Goal: Task Accomplishment & Management: Use online tool/utility

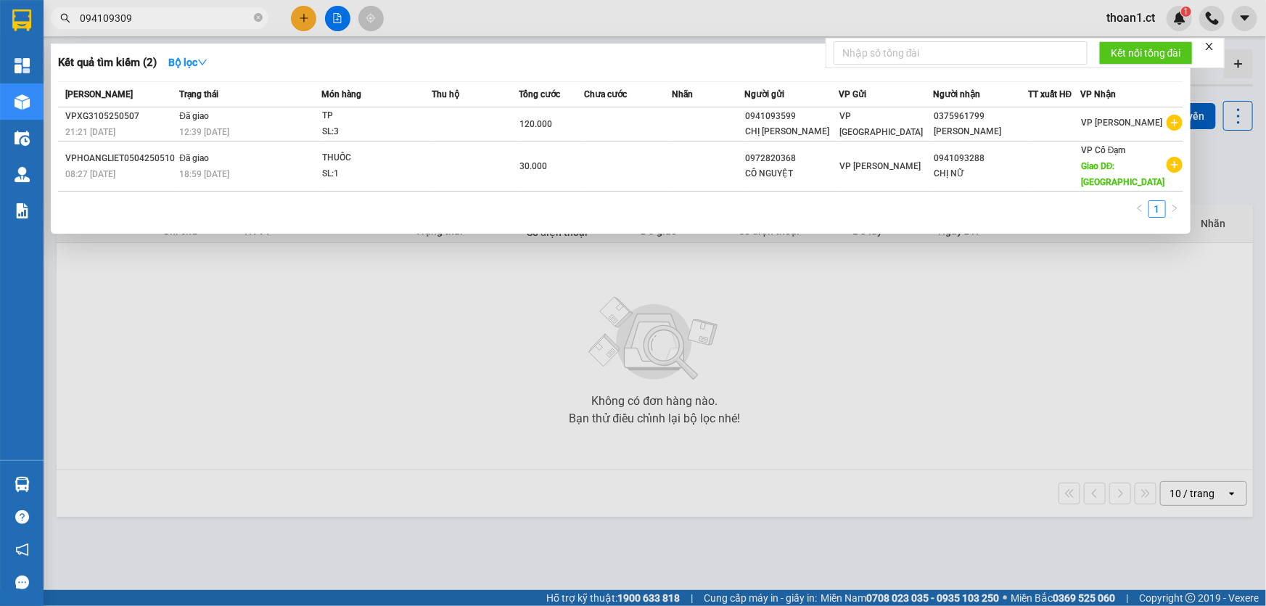
type input "0941093098"
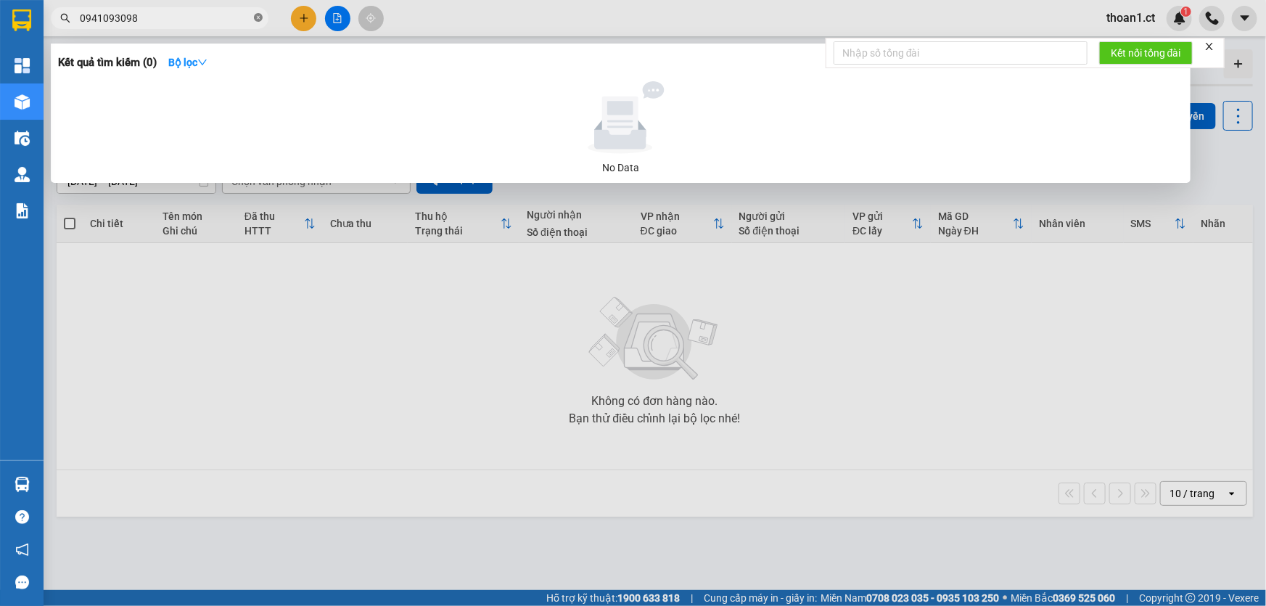
click at [256, 15] on icon "close-circle" at bounding box center [258, 17] width 9 height 9
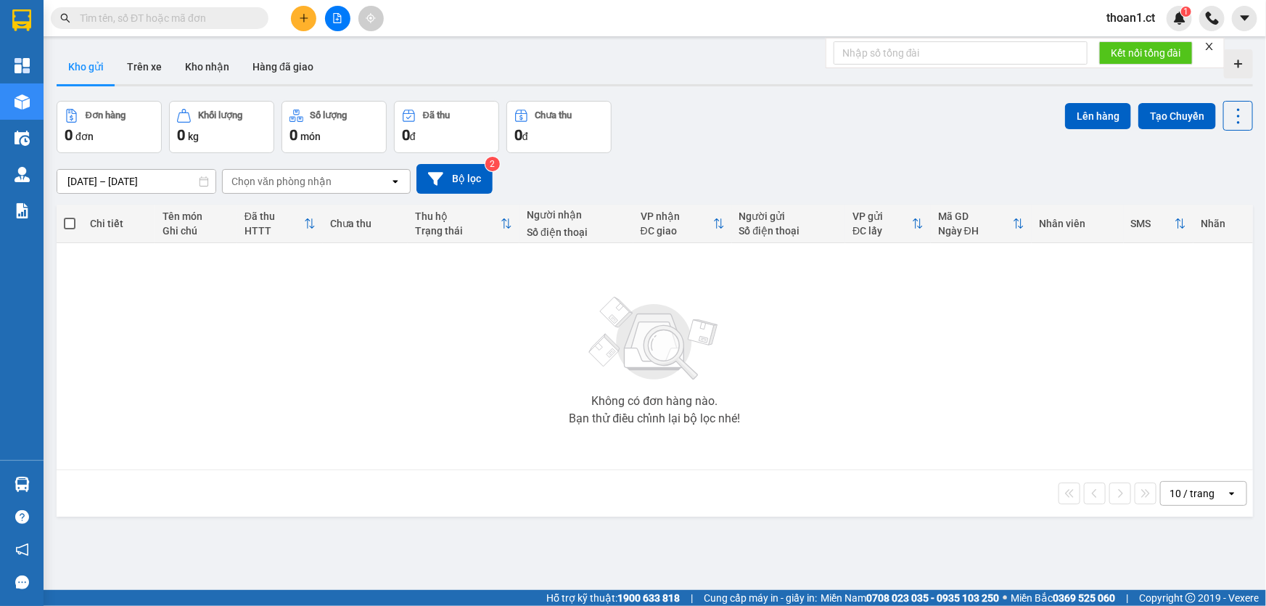
click at [210, 7] on span at bounding box center [160, 18] width 218 height 22
click at [209, 20] on input "text" at bounding box center [165, 18] width 171 height 16
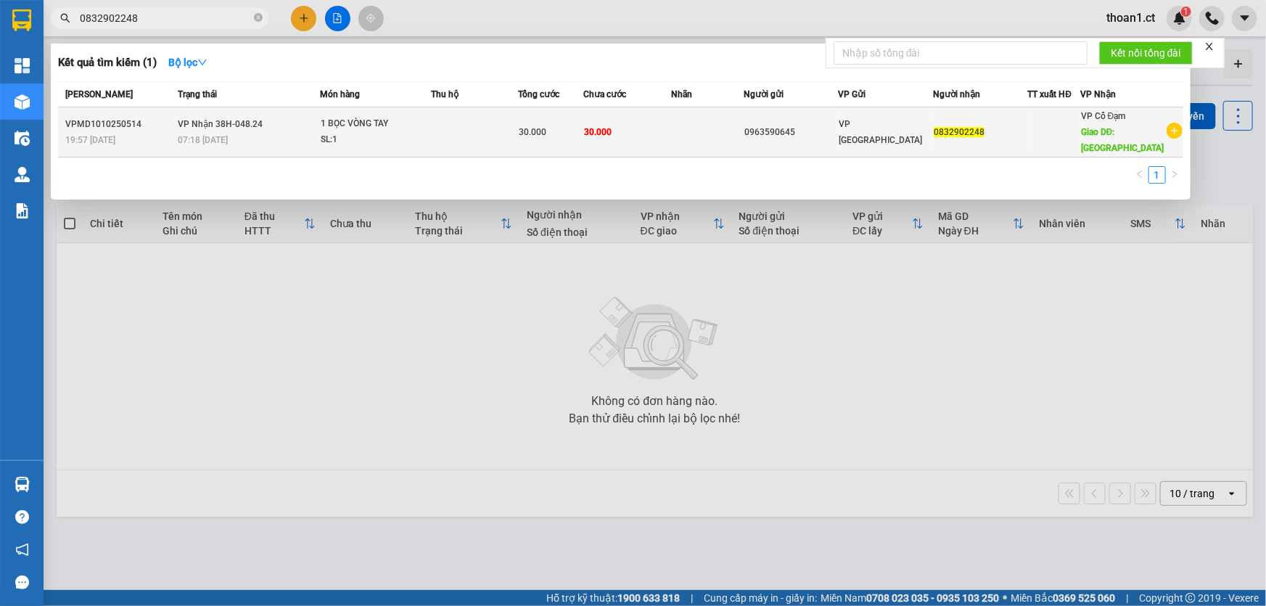
type input "0832902248"
click at [379, 126] on div "1 BỌC VÒNG TAY" at bounding box center [375, 124] width 109 height 16
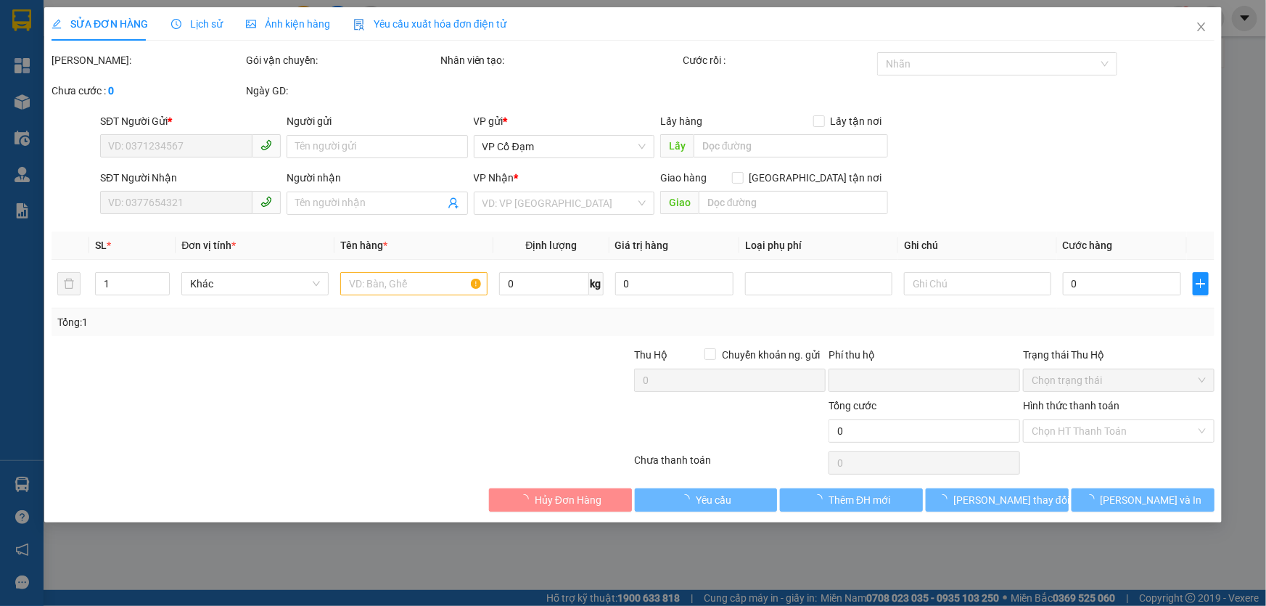
type input "0963590645"
type input "0832902248"
type input "THIÊN LỘC"
type input "0"
type input "30.000"
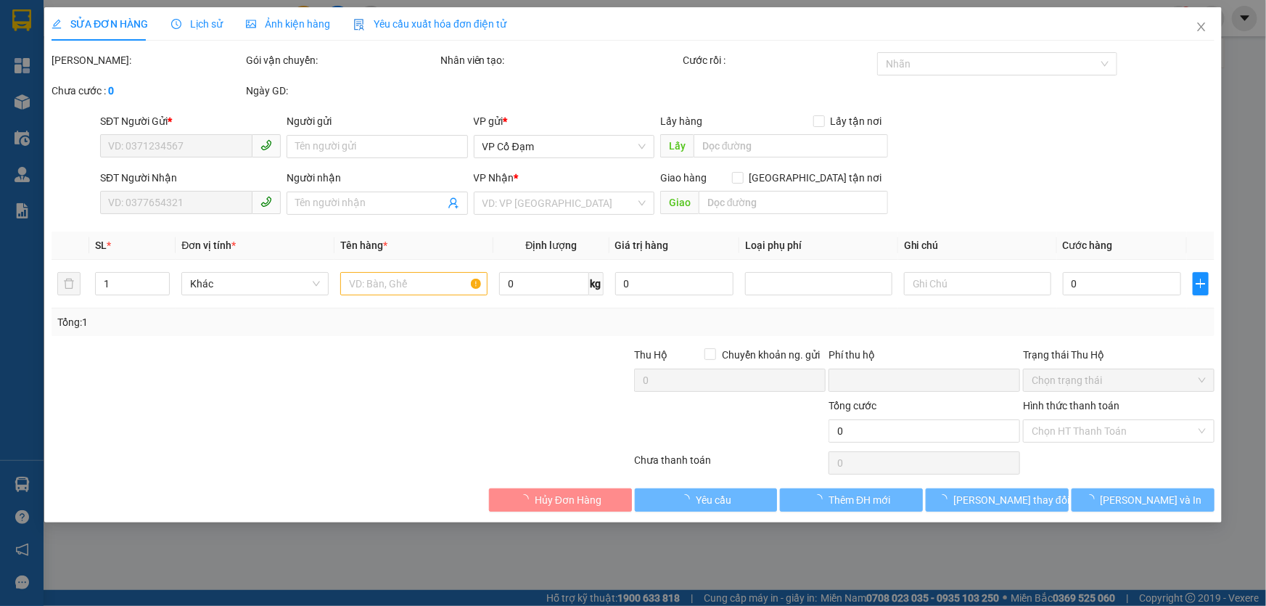
type input "30.000"
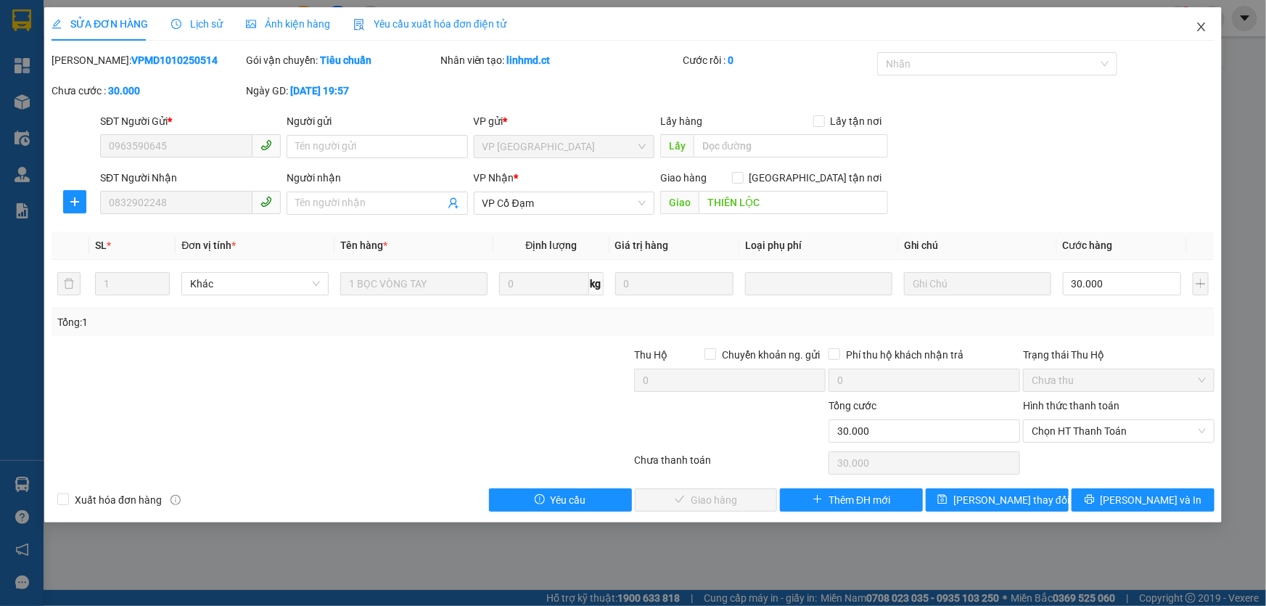
click at [1204, 25] on icon "close" at bounding box center [1202, 27] width 12 height 12
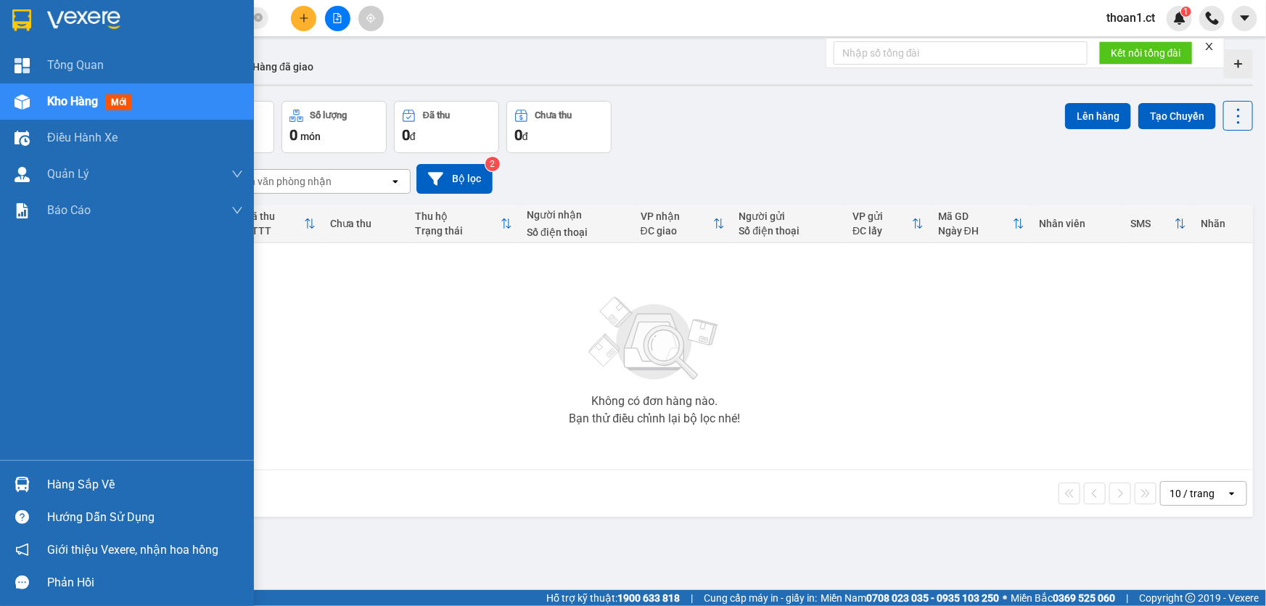
click at [118, 102] on span "mới" at bounding box center [118, 102] width 27 height 16
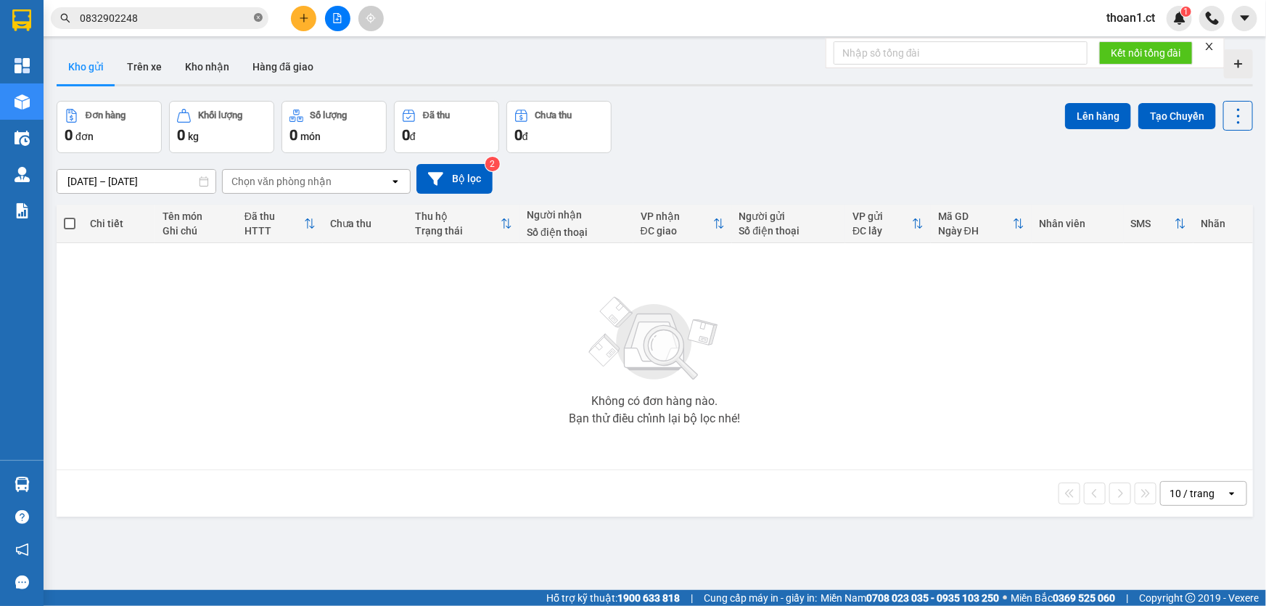
click at [261, 17] on icon "close-circle" at bounding box center [258, 17] width 9 height 9
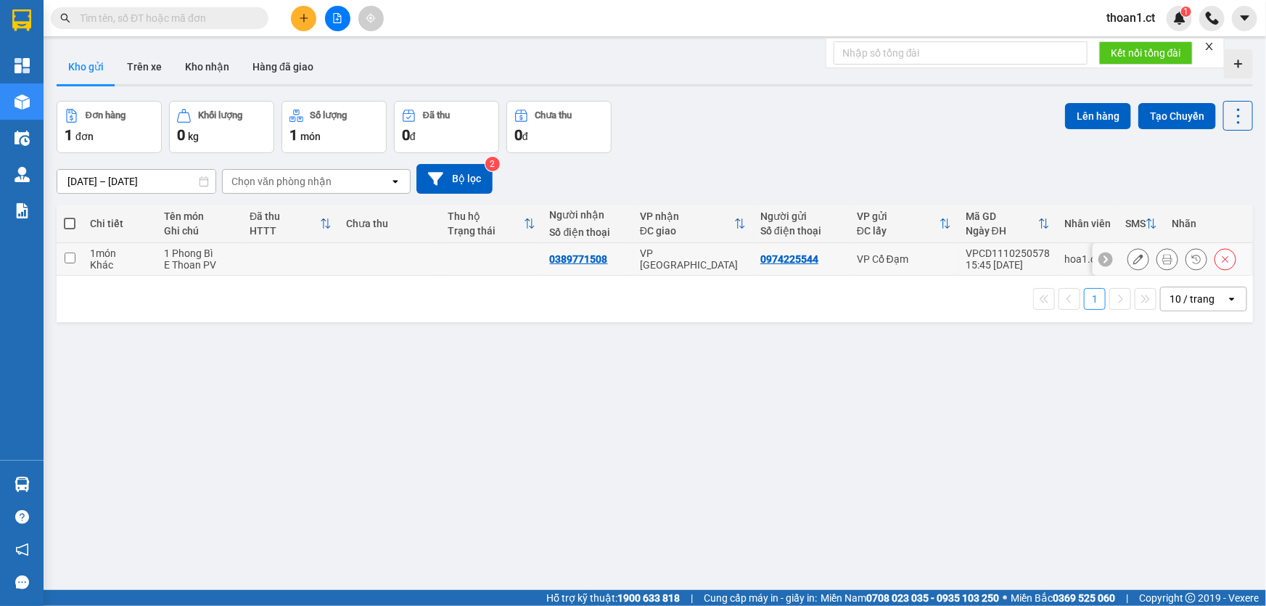
click at [70, 260] on input "checkbox" at bounding box center [70, 257] width 11 height 11
checkbox input "true"
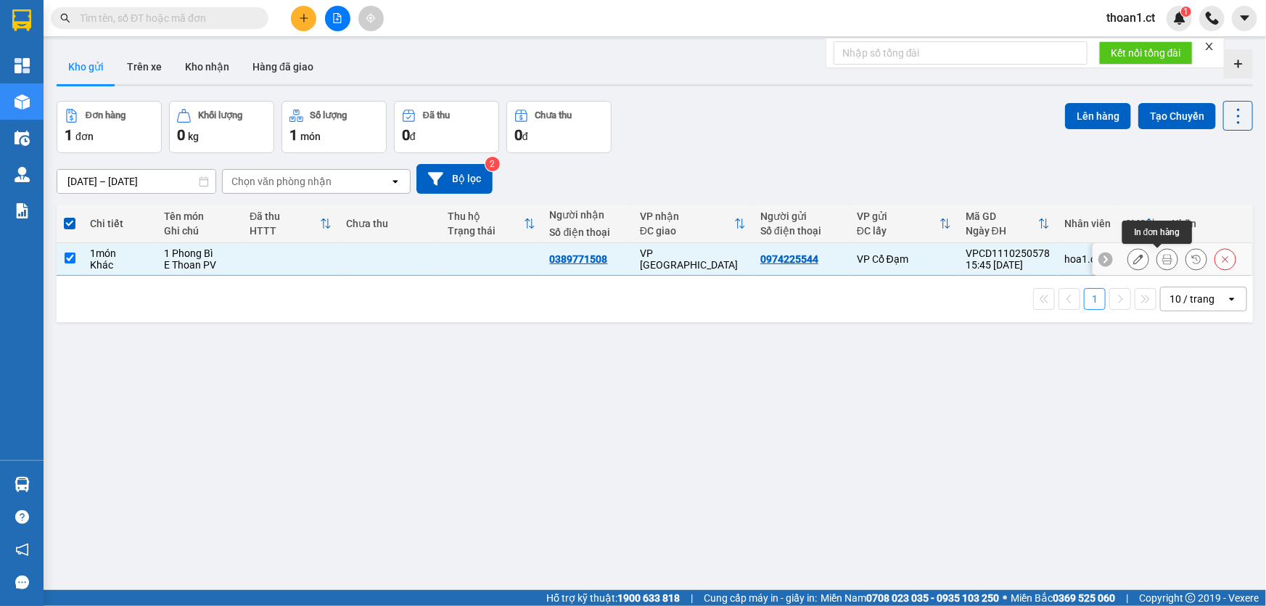
click at [1163, 259] on button at bounding box center [1167, 259] width 20 height 25
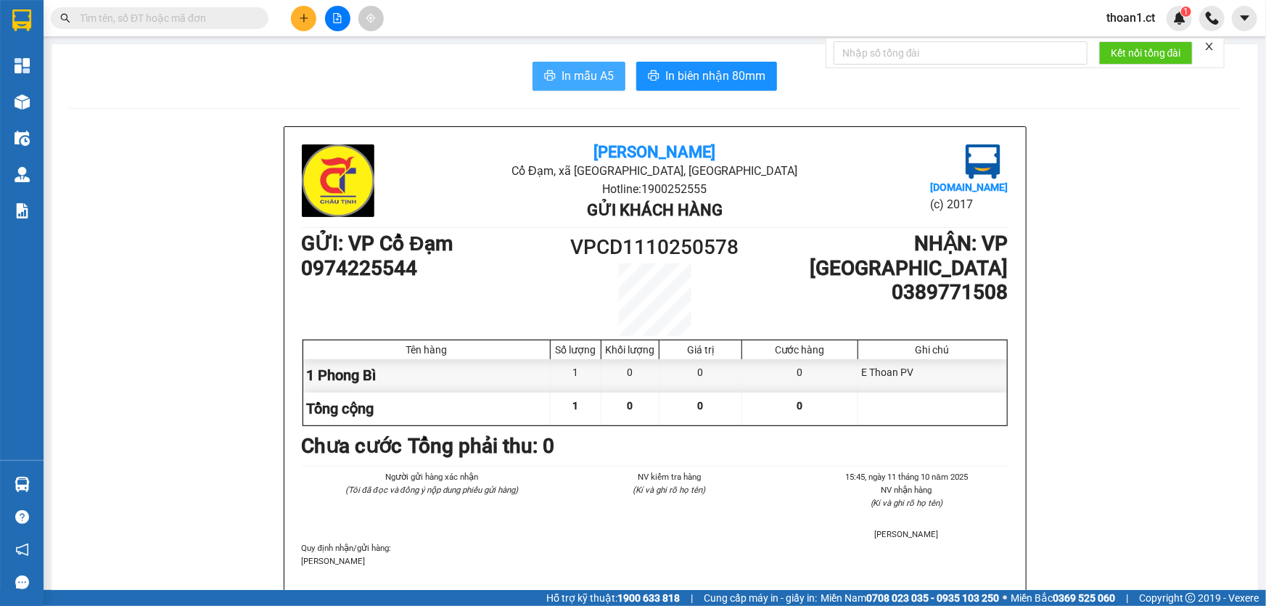
click at [564, 77] on span "In mẫu A5" at bounding box center [588, 76] width 52 height 18
click at [587, 76] on span "In mẫu A5" at bounding box center [588, 76] width 52 height 18
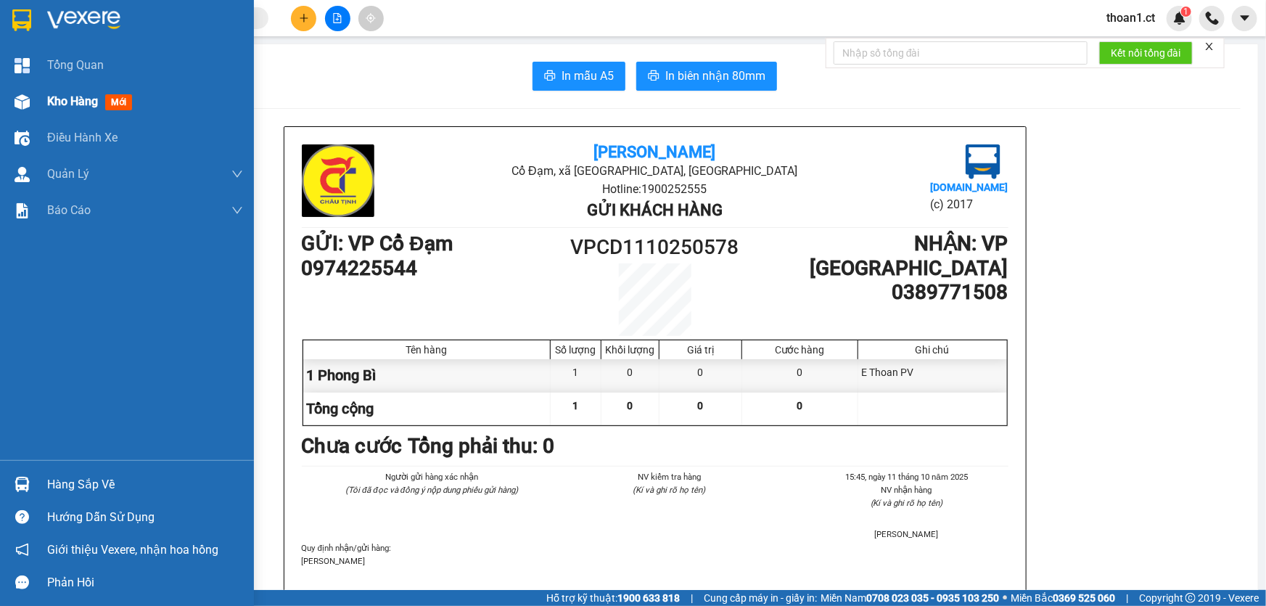
click at [117, 104] on span "mới" at bounding box center [118, 102] width 27 height 16
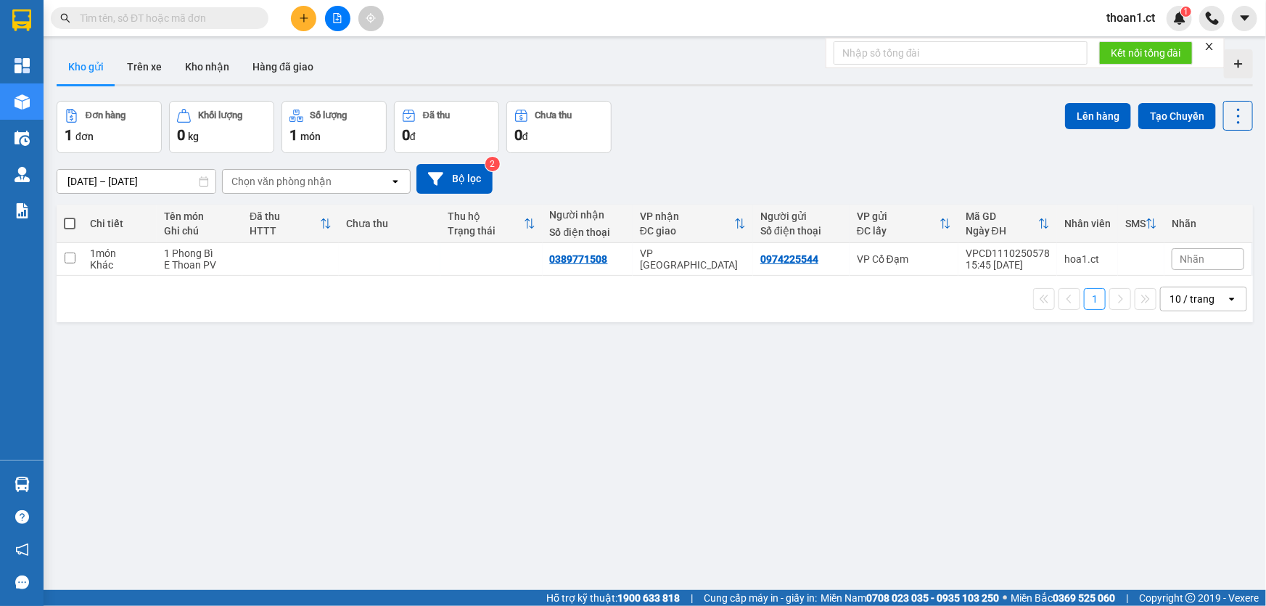
click at [196, 20] on input "text" at bounding box center [165, 18] width 171 height 16
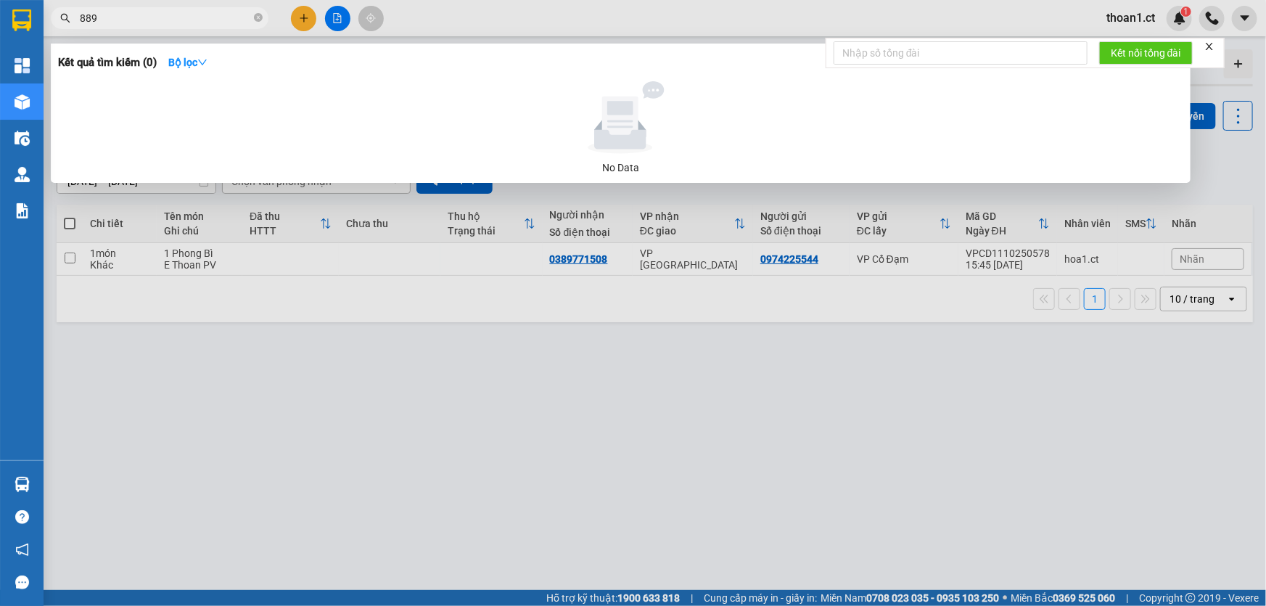
type input "8899"
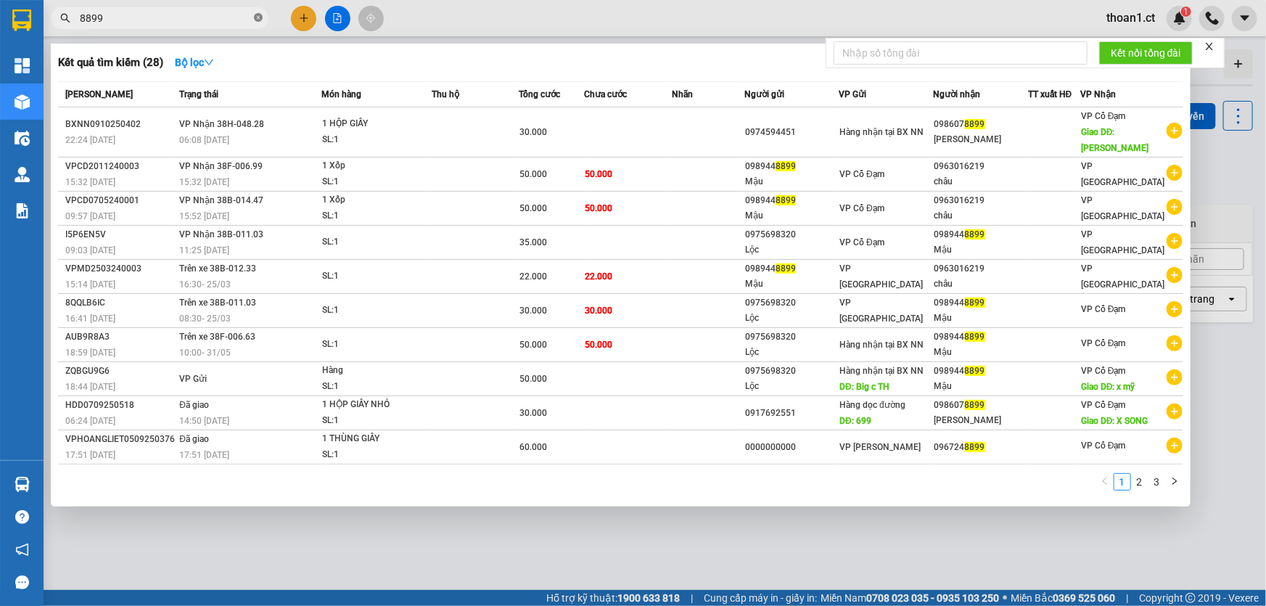
click at [260, 18] on icon "close-circle" at bounding box center [258, 17] width 9 height 9
